Goal: Transaction & Acquisition: Obtain resource

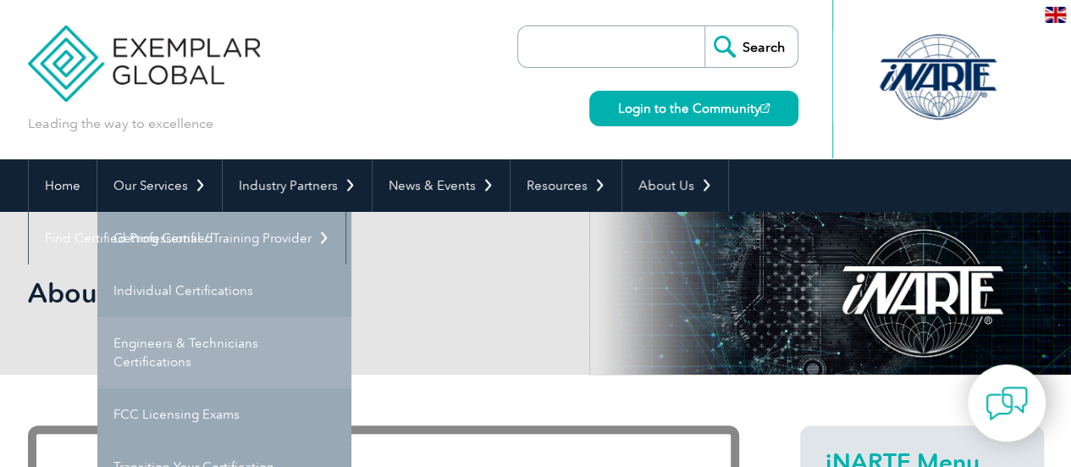
click at [213, 350] on link "Engineers & Technicians Certifications" at bounding box center [224, 352] width 254 height 71
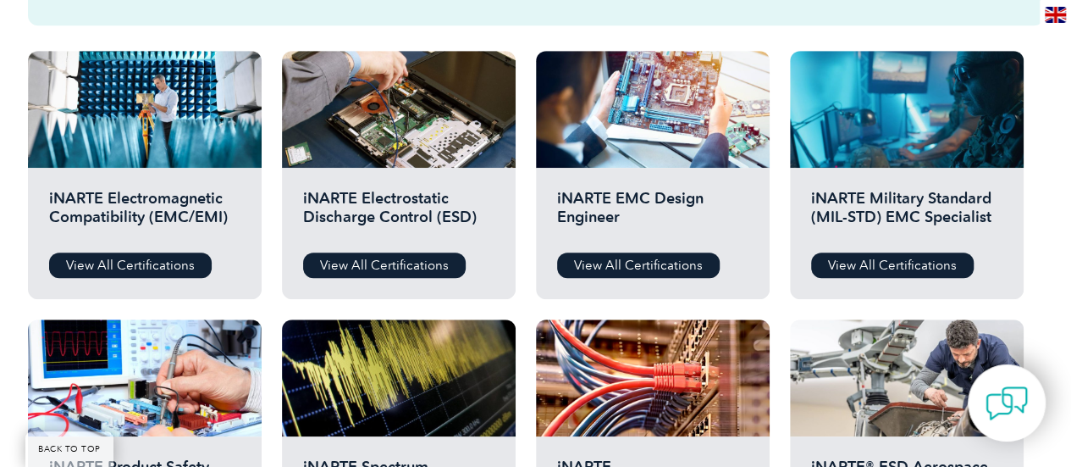
scroll to position [590, 0]
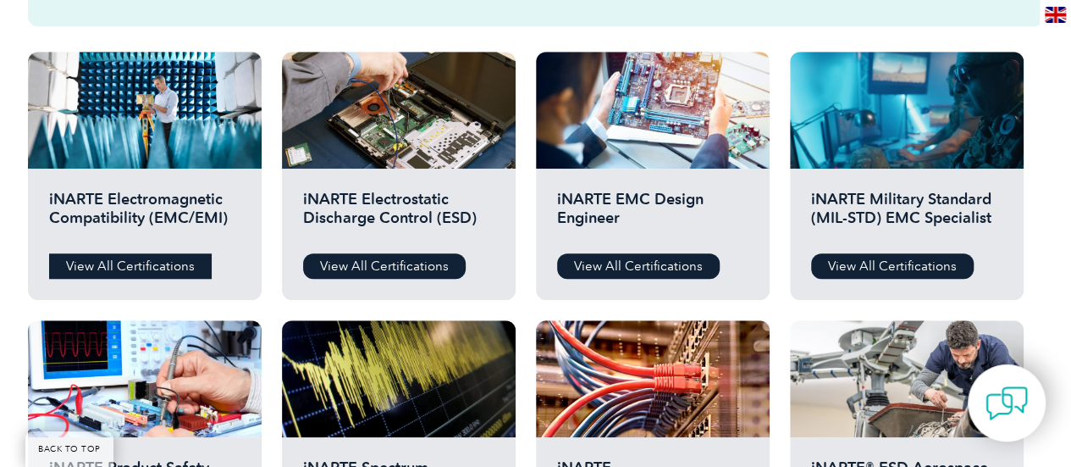
click at [165, 263] on link "View All Certifications" at bounding box center [130, 265] width 163 height 25
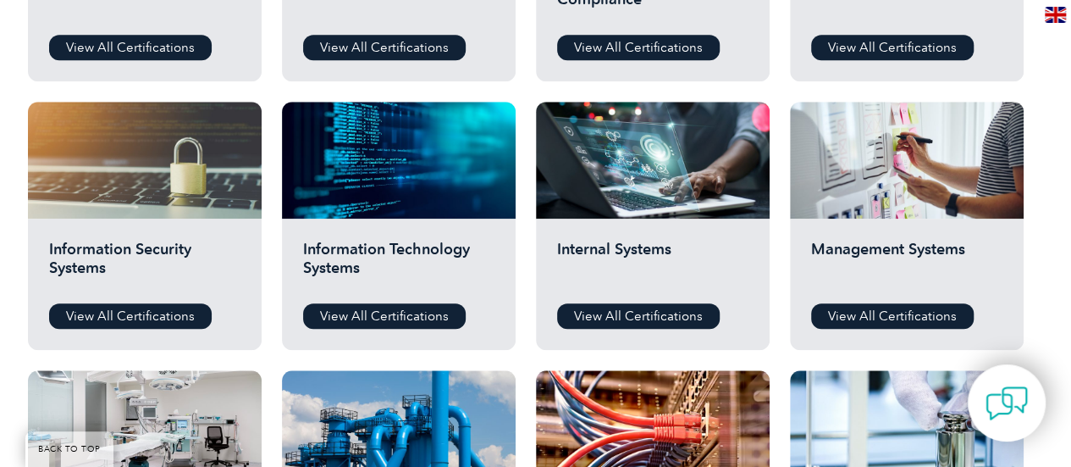
scroll to position [821, 0]
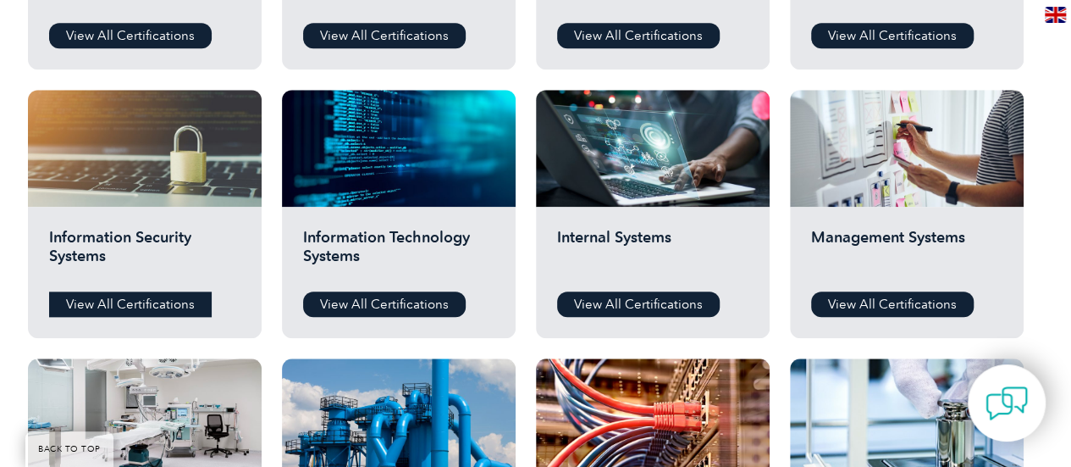
click at [173, 296] on link "View All Certifications" at bounding box center [130, 303] width 163 height 25
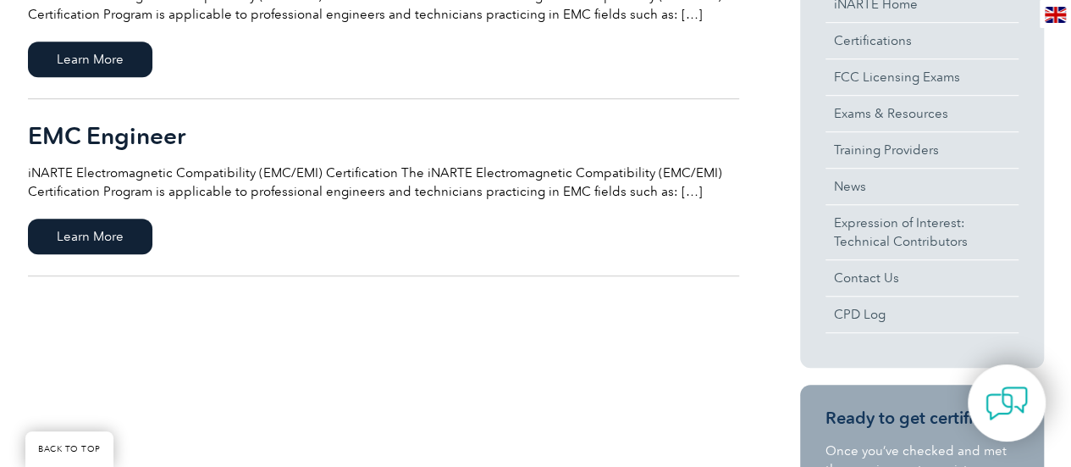
scroll to position [419, 0]
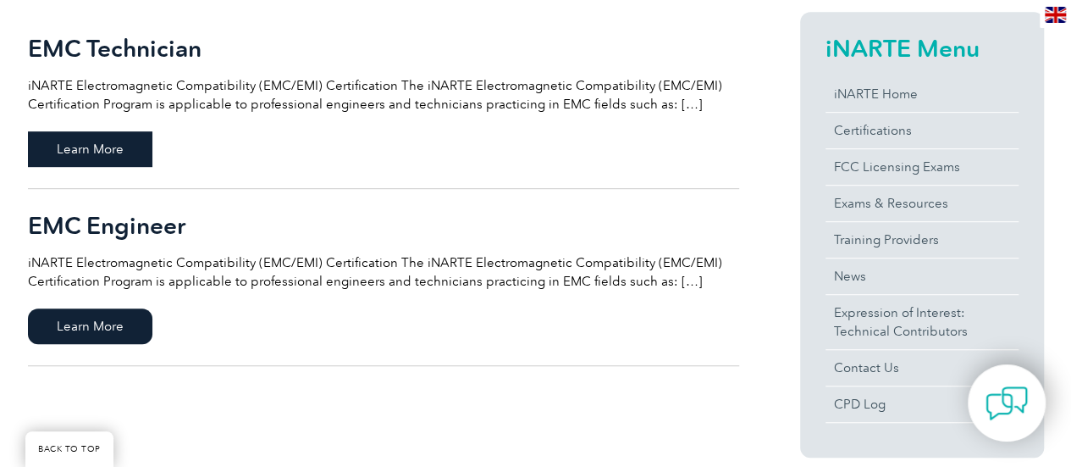
click at [87, 147] on span "Learn More" at bounding box center [90, 149] width 124 height 36
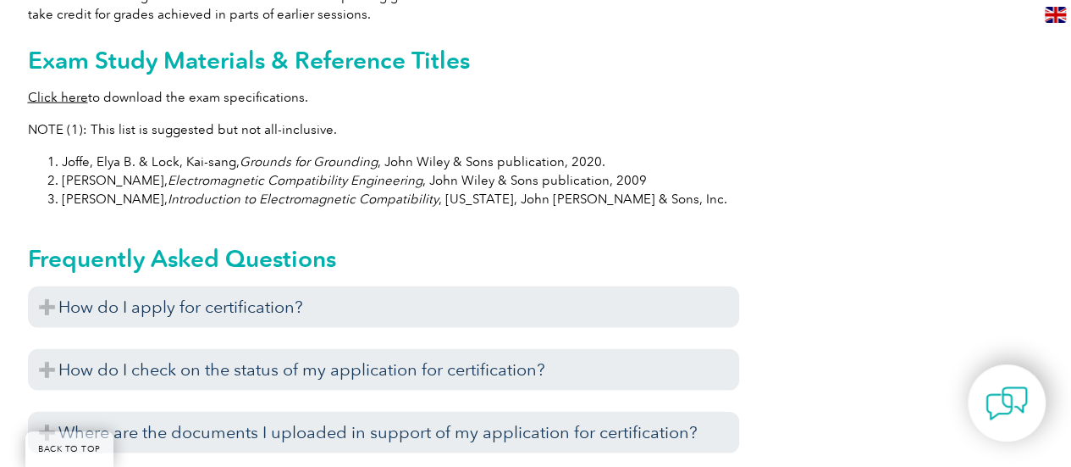
scroll to position [1735, 0]
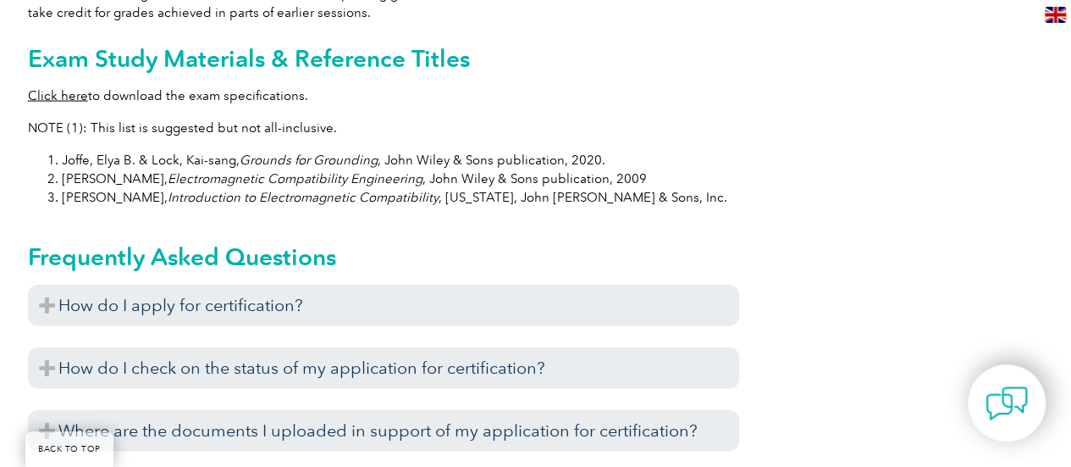
click at [69, 88] on link "Click here" at bounding box center [58, 95] width 60 height 15
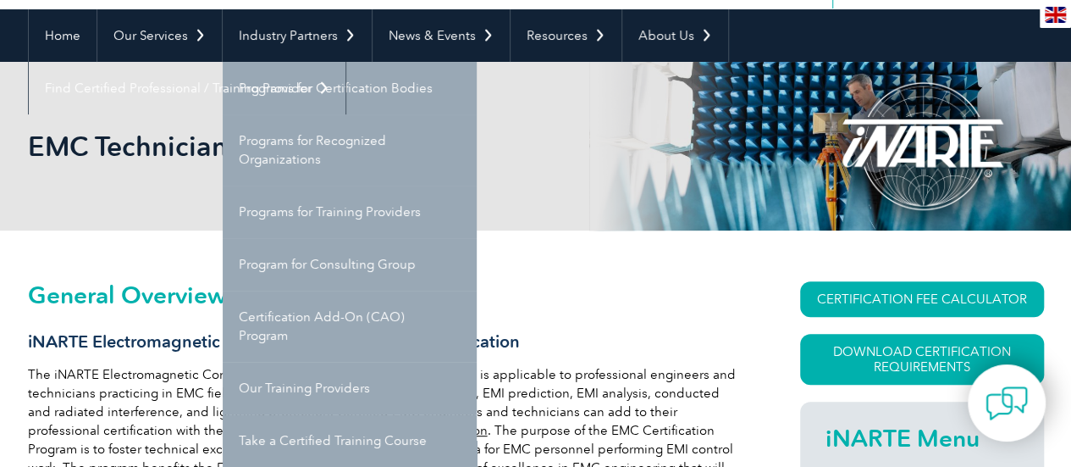
scroll to position [153, 0]
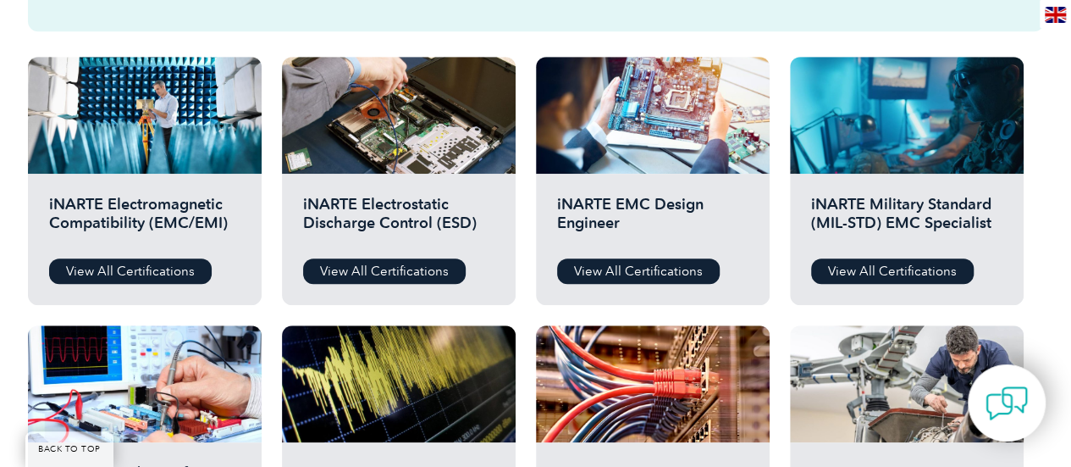
scroll to position [586, 0]
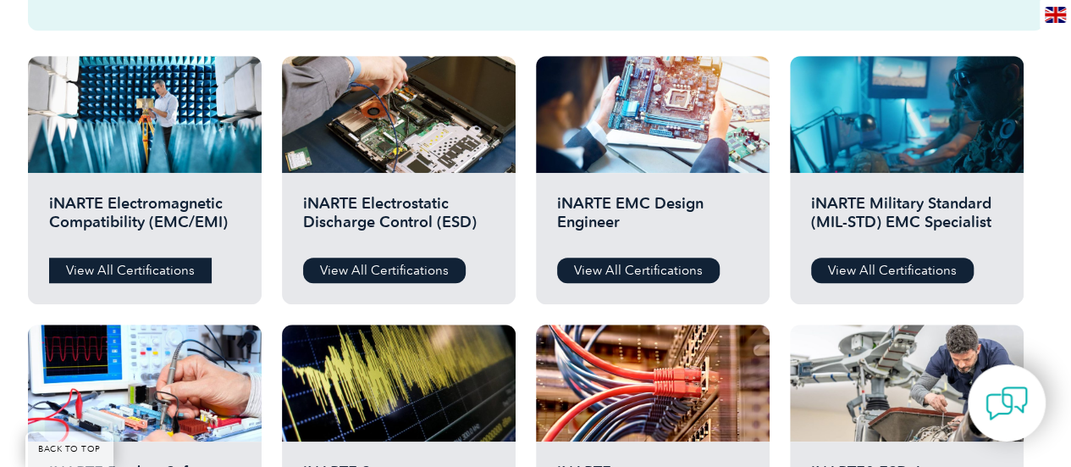
click at [160, 267] on link "View All Certifications" at bounding box center [130, 269] width 163 height 25
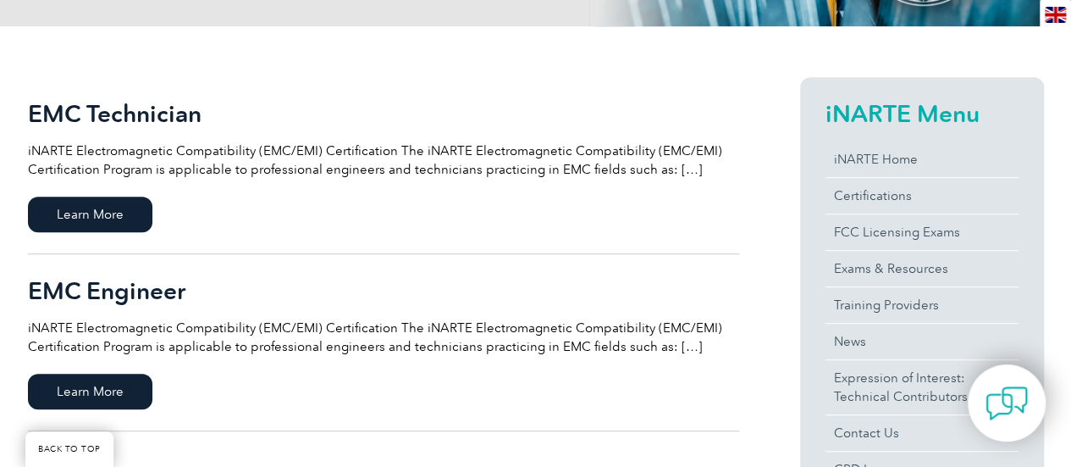
scroll to position [355, 0]
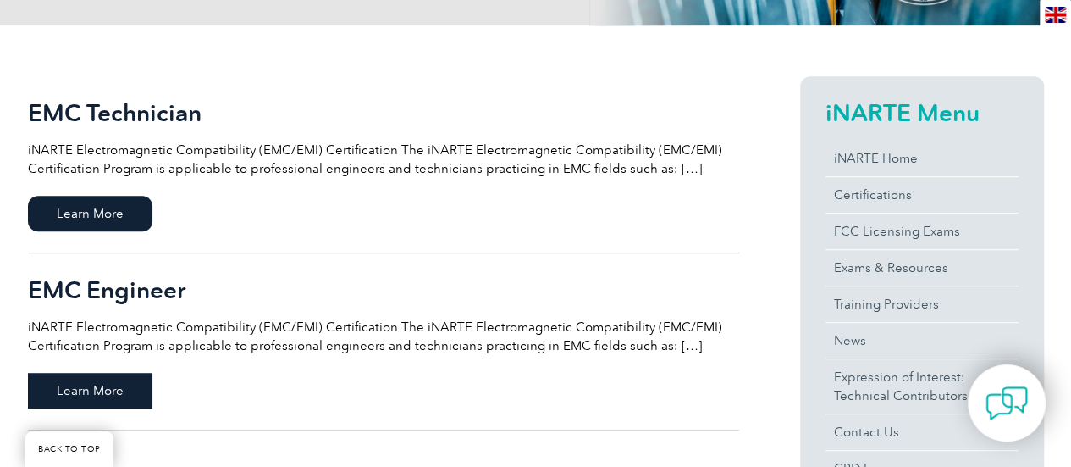
click at [105, 390] on span "Learn More" at bounding box center [90, 391] width 124 height 36
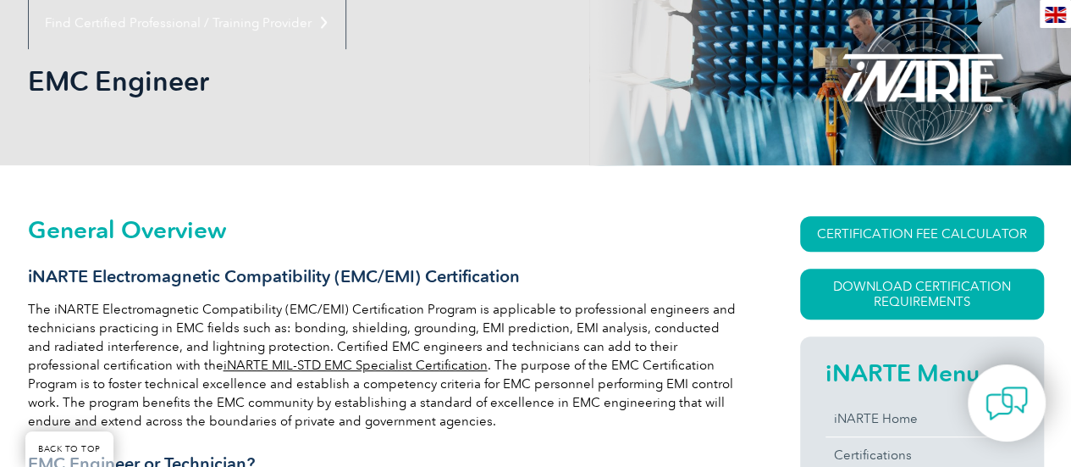
scroll to position [217, 0]
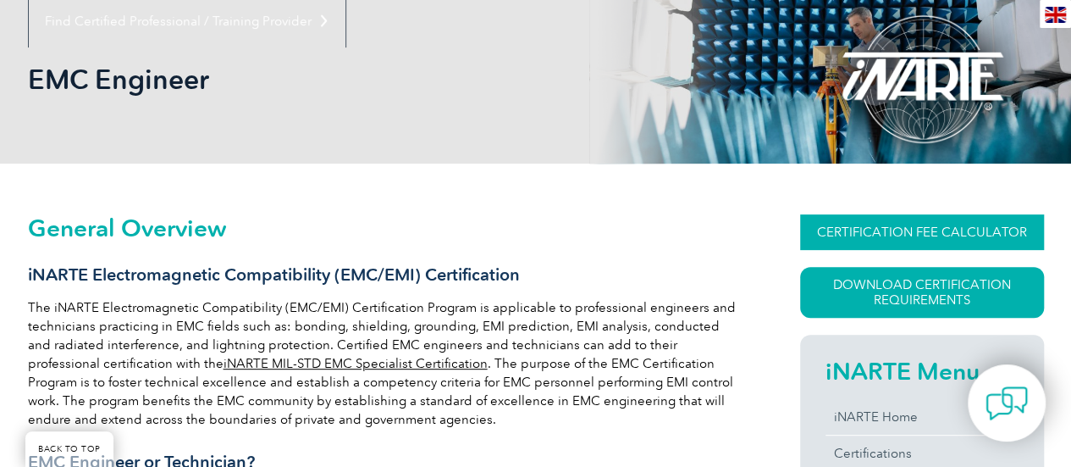
click at [866, 225] on link "CERTIFICATION FEE CALCULATOR" at bounding box center [922, 232] width 244 height 36
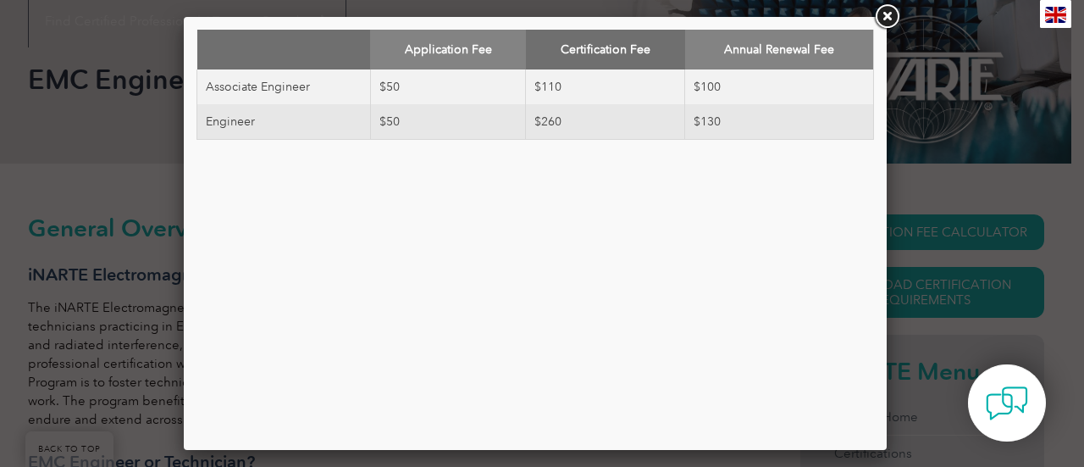
click at [891, 19] on link at bounding box center [886, 17] width 30 height 30
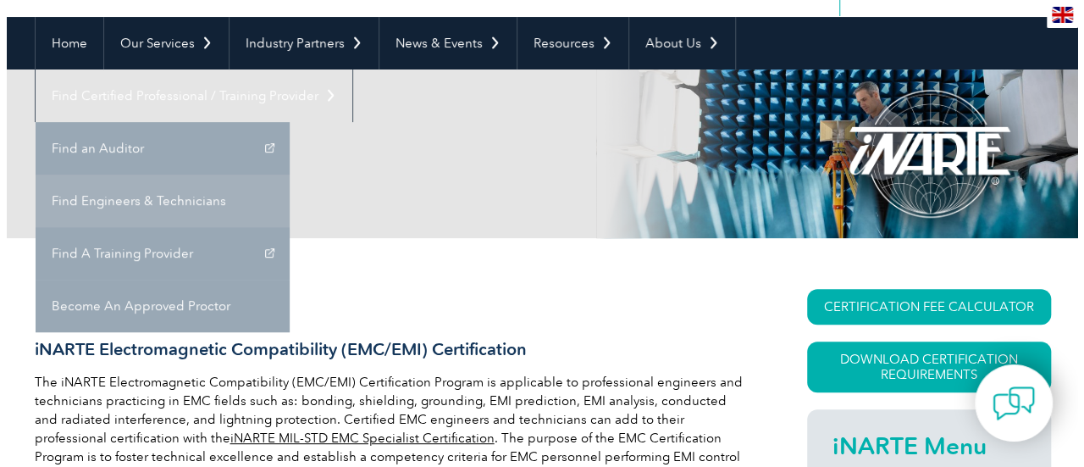
scroll to position [144, 0]
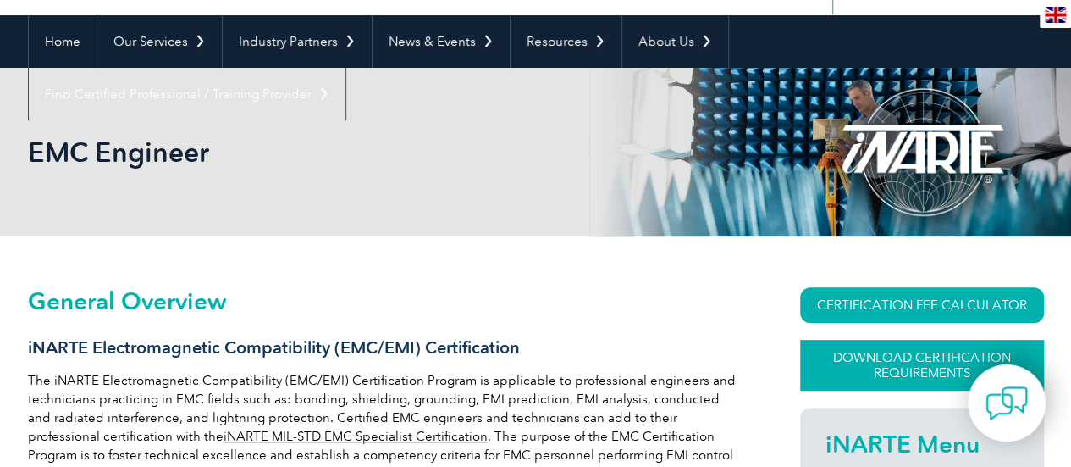
click at [887, 377] on link "Download Certification Requirements" at bounding box center [922, 365] width 244 height 51
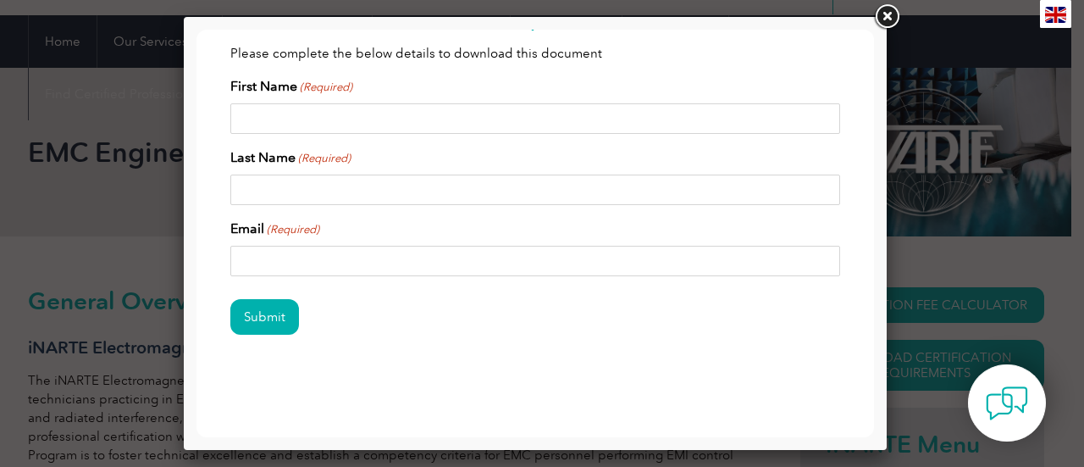
scroll to position [0, 0]
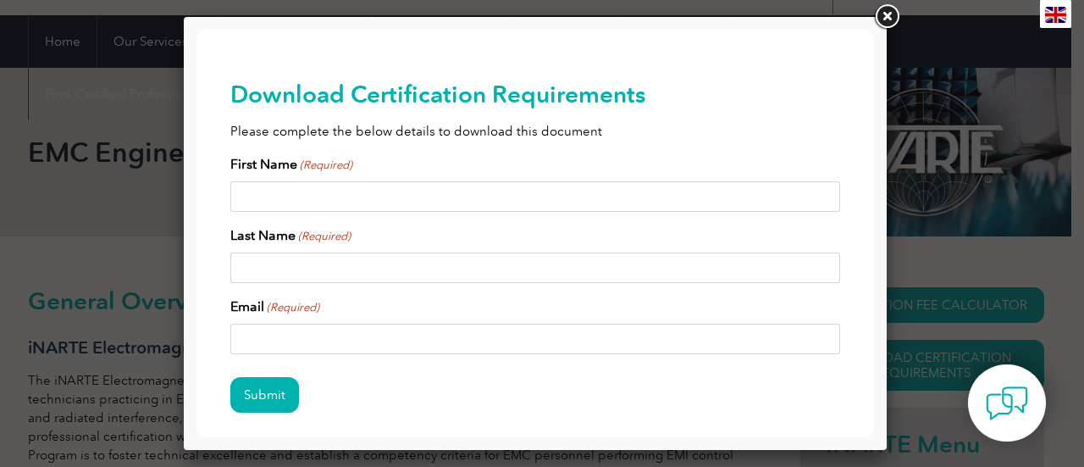
click at [571, 195] on input "First Name (Required)" at bounding box center [535, 196] width 610 height 30
type input "Raehan"
type input "[PERSON_NAME]"
type input "[EMAIL_ADDRESS][DOMAIN_NAME]"
click at [288, 396] on input "Submit" at bounding box center [264, 395] width 69 height 36
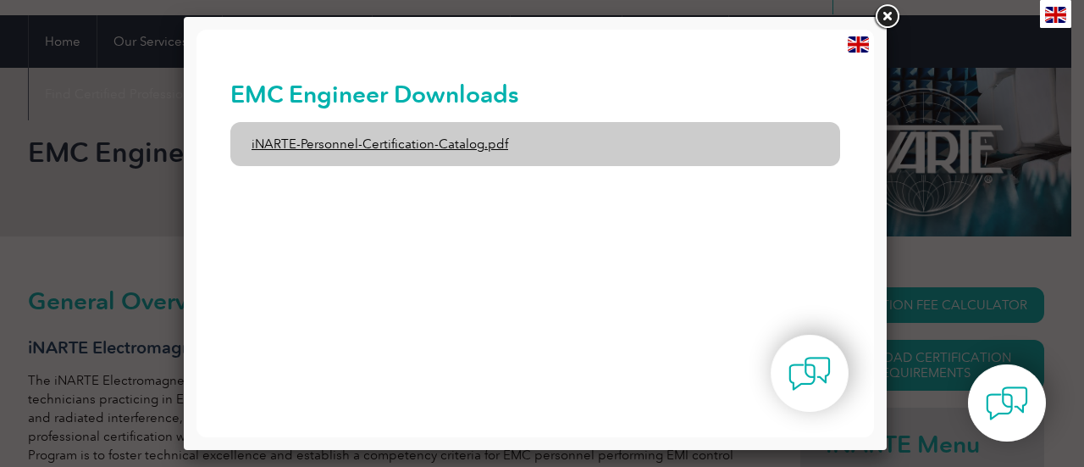
click at [449, 145] on link "iNARTE-Personnel-Certification-Catalog.pdf" at bounding box center [535, 144] width 610 height 44
